Goal: Task Accomplishment & Management: Use online tool/utility

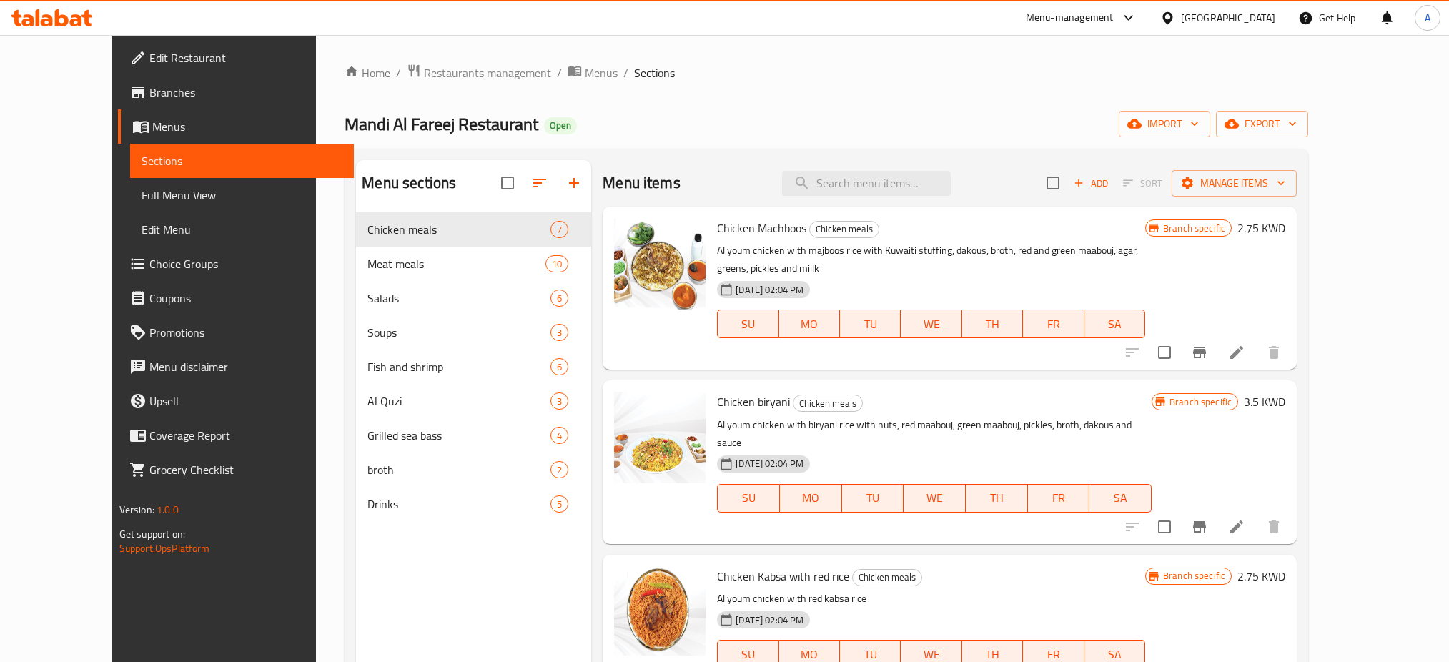
click at [428, 70] on span "Restaurants management" at bounding box center [487, 72] width 127 height 17
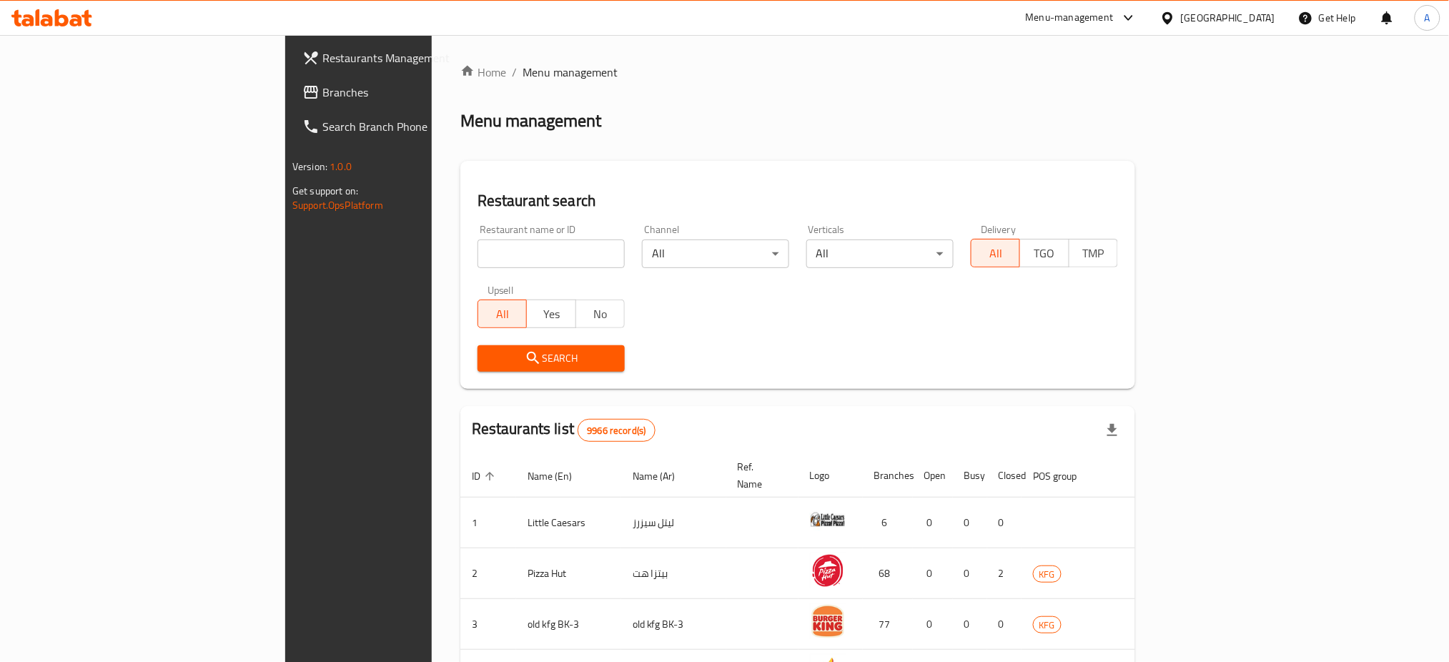
click at [477, 257] on input "search" at bounding box center [550, 253] width 147 height 29
type input "[PERSON_NAME]"
click at [489, 351] on span "Search" at bounding box center [551, 358] width 124 height 18
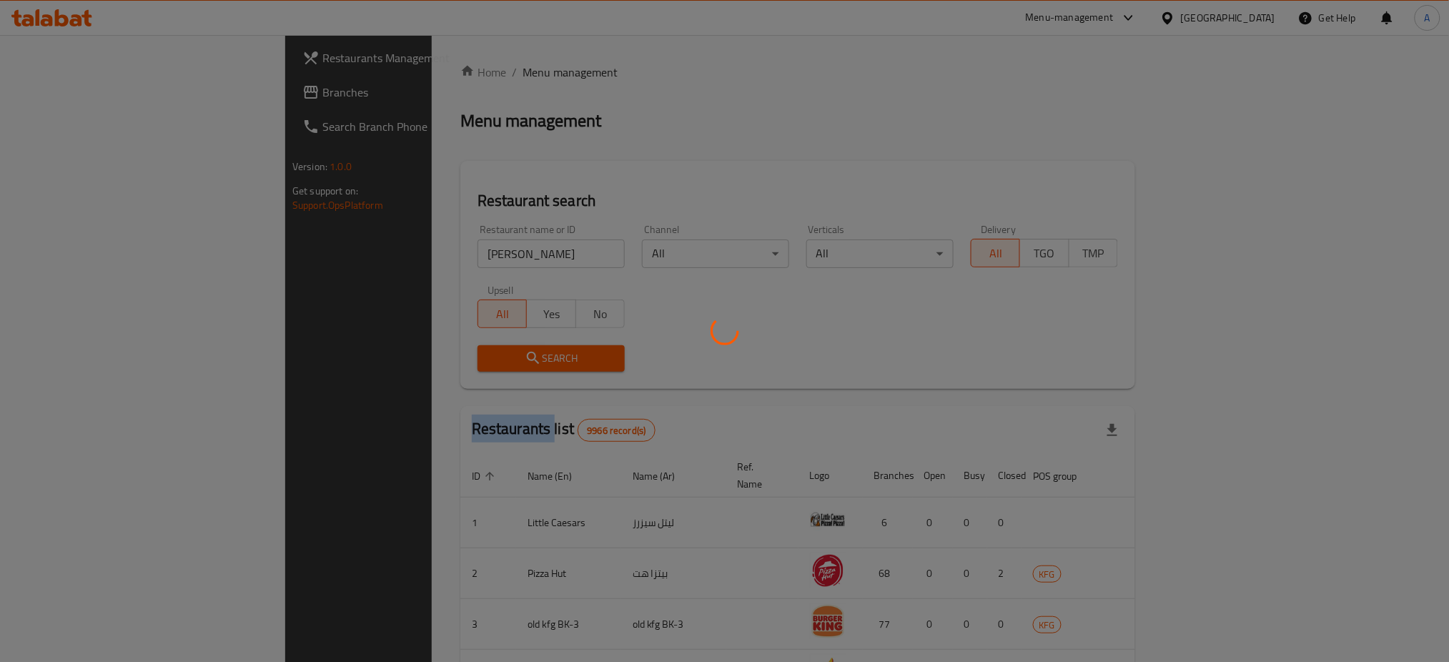
click at [484, 351] on div at bounding box center [724, 331] width 1449 height 662
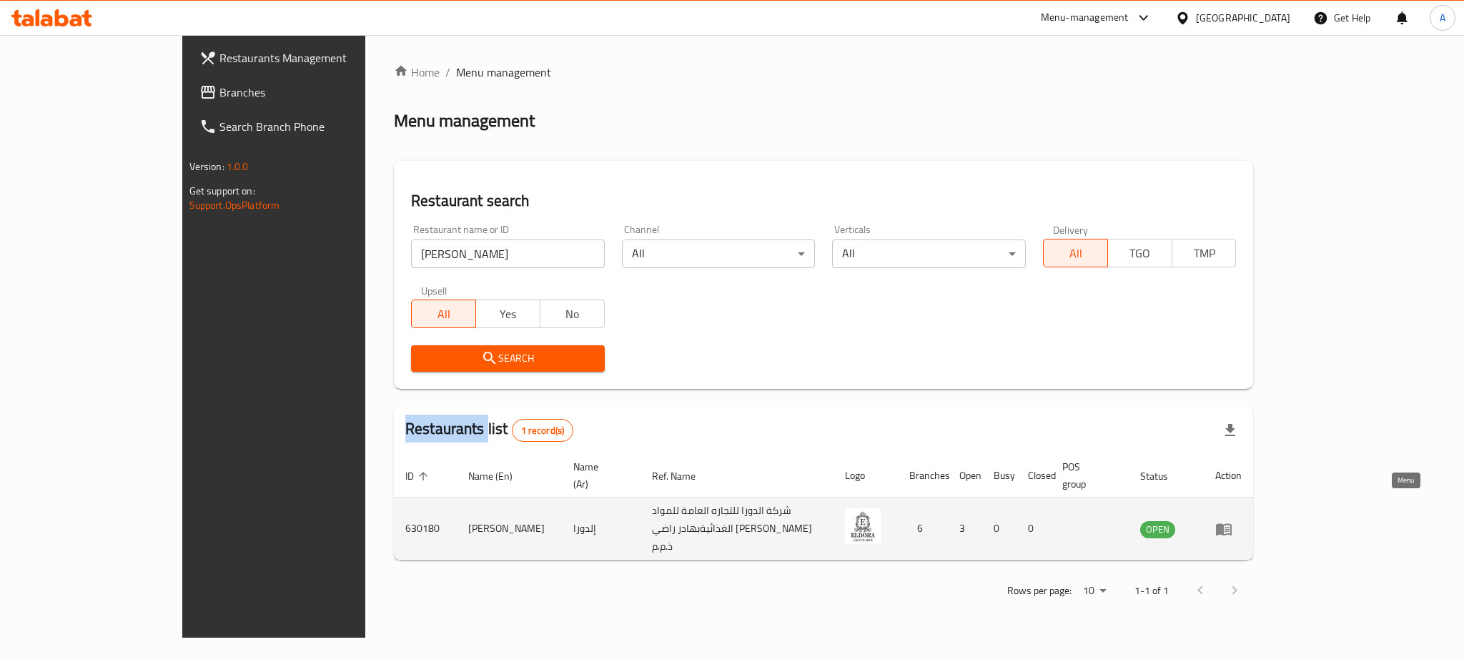
click at [1241, 520] on link "enhanced table" at bounding box center [1228, 528] width 26 height 17
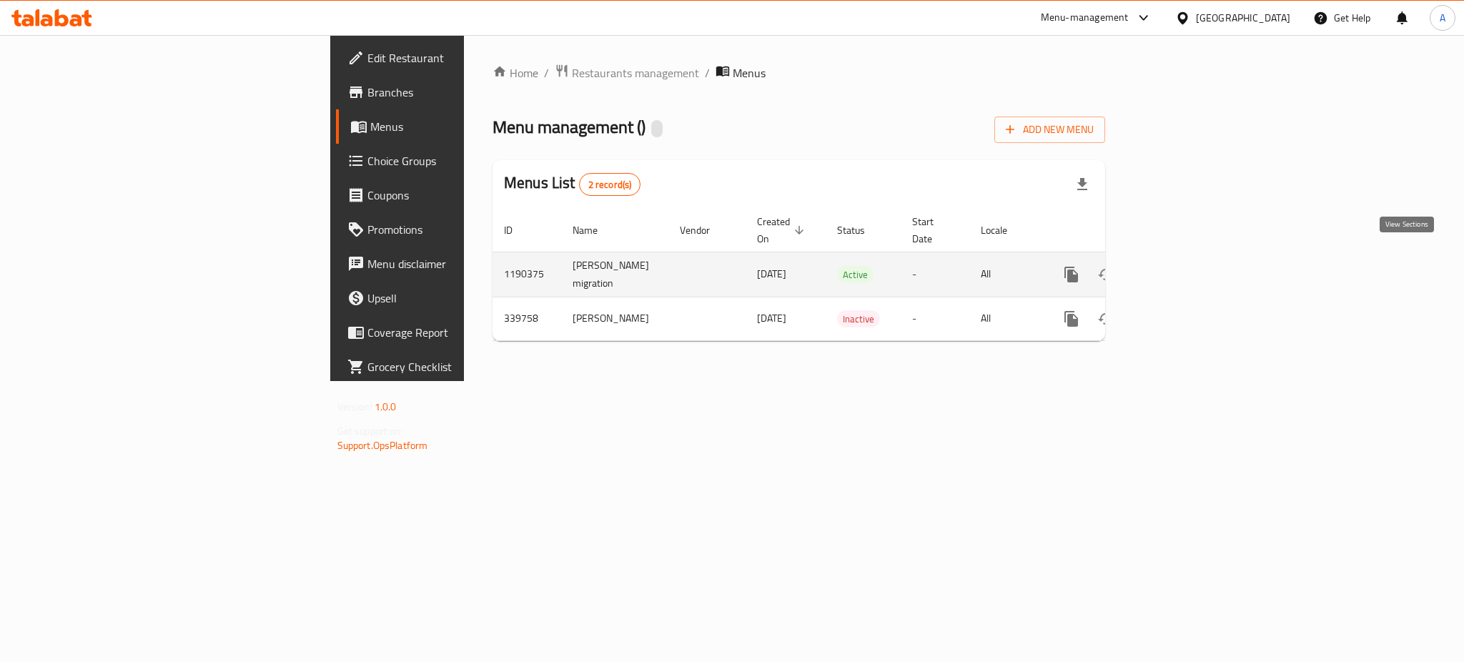
click at [1181, 268] on icon "enhanced table" at bounding box center [1174, 274] width 13 height 13
